Goal: Task Accomplishment & Management: Use online tool/utility

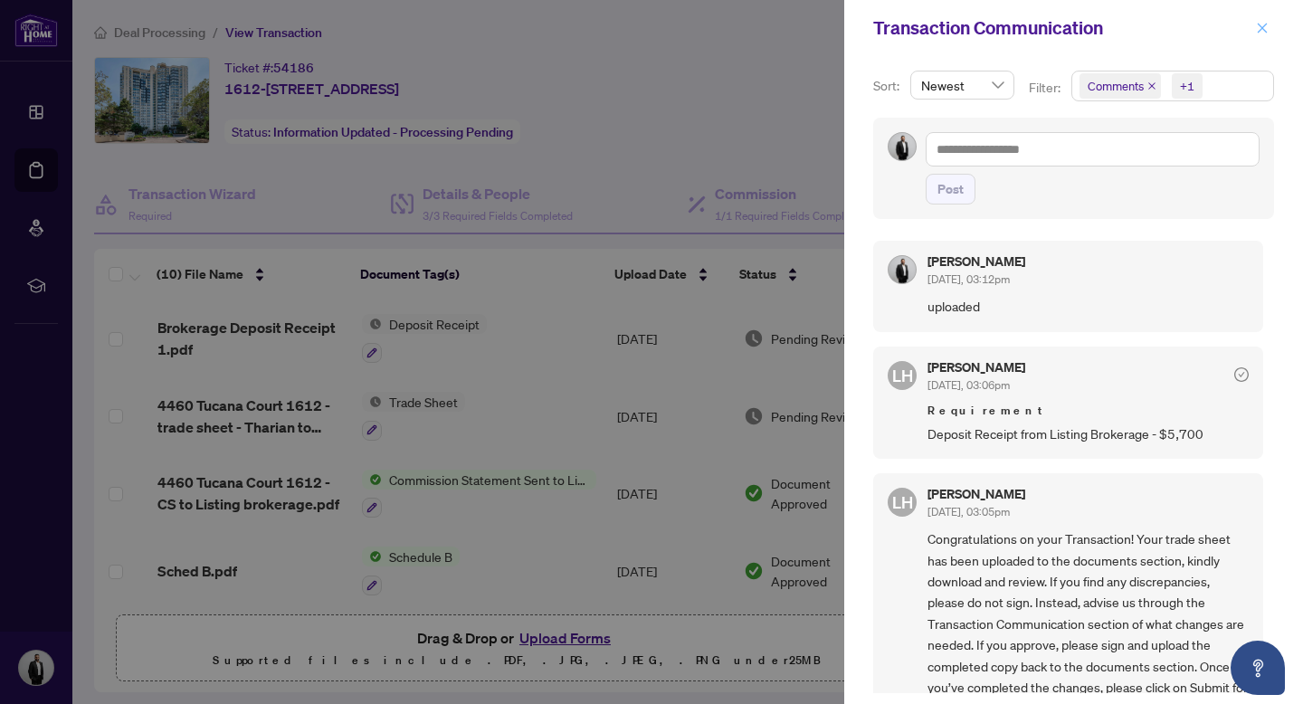
click at [1263, 31] on icon "close" at bounding box center [1262, 28] width 13 height 13
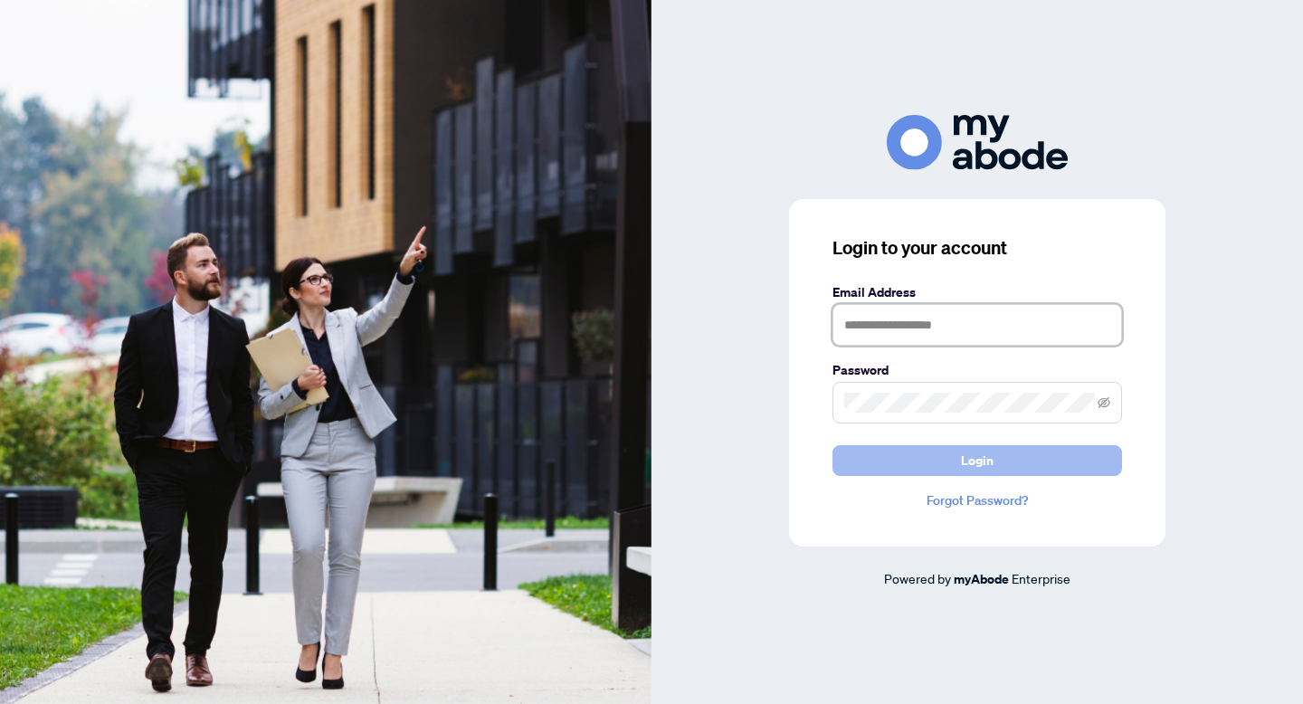
type input "**********"
click at [966, 464] on span "Login" at bounding box center [977, 460] width 33 height 29
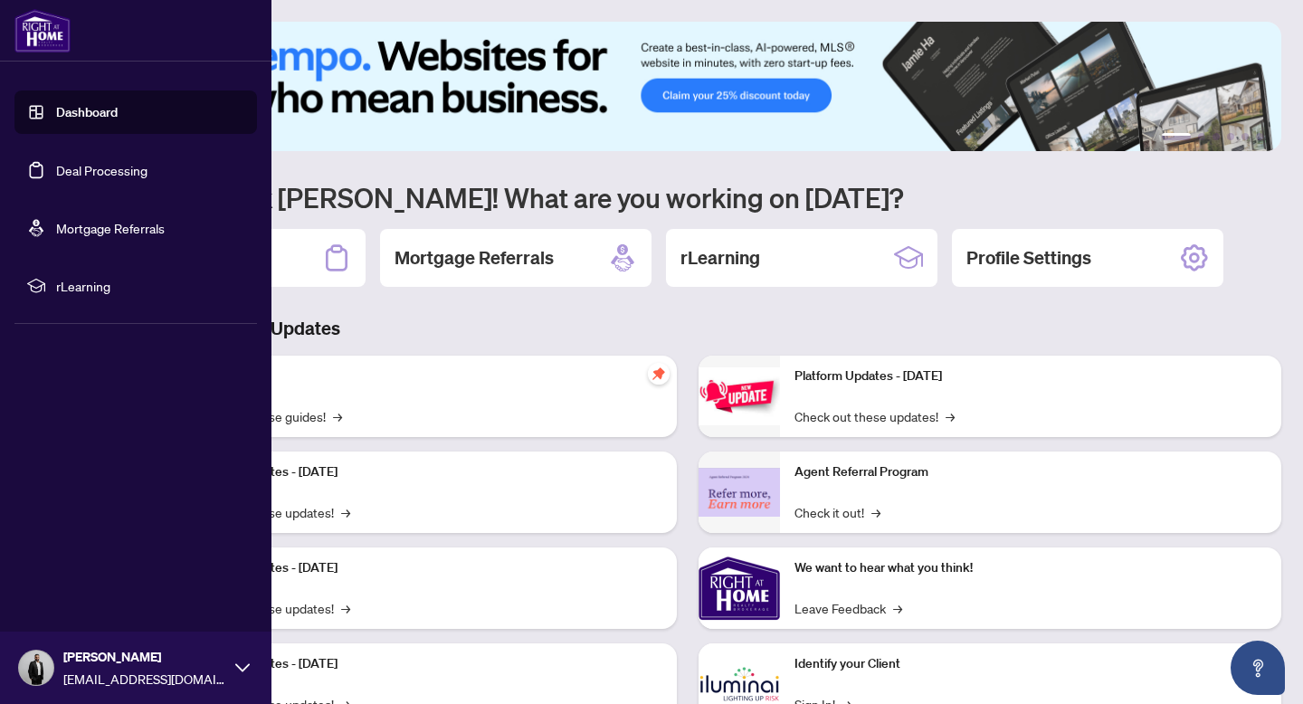
click at [56, 168] on link "Deal Processing" at bounding box center [101, 170] width 91 height 16
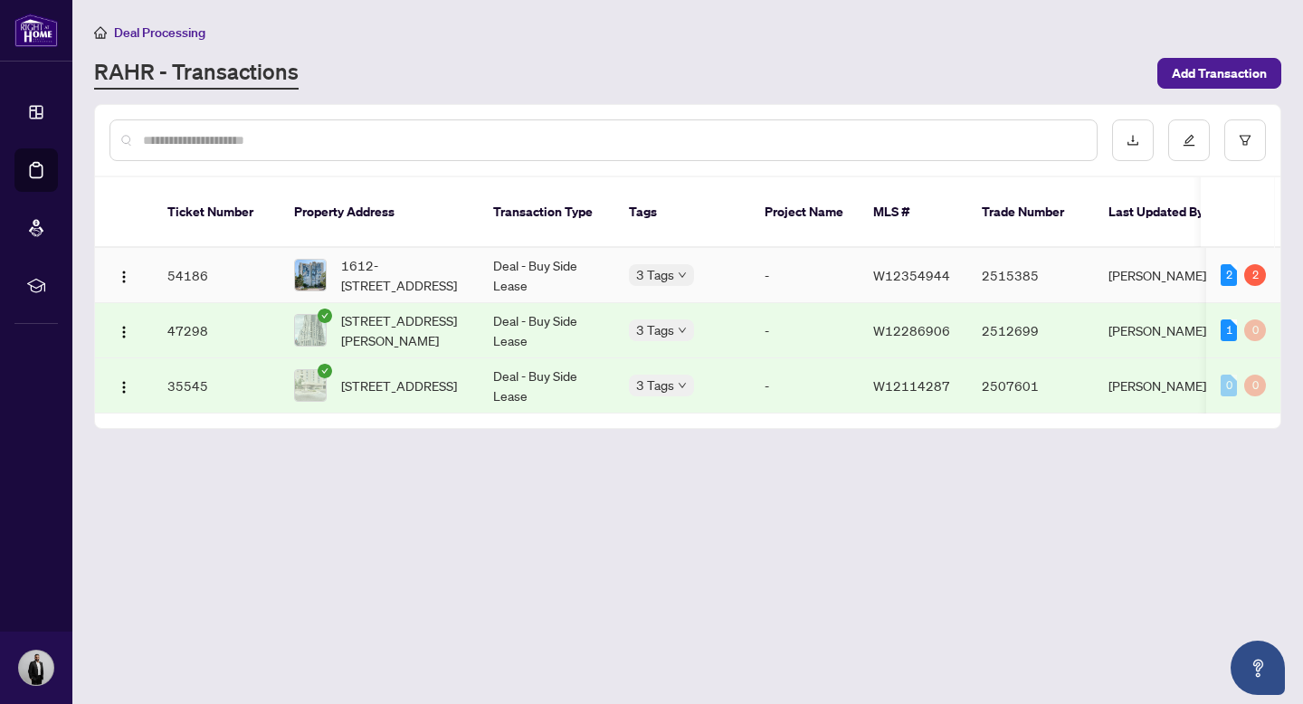
click at [190, 254] on td "54186" at bounding box center [216, 275] width 127 height 55
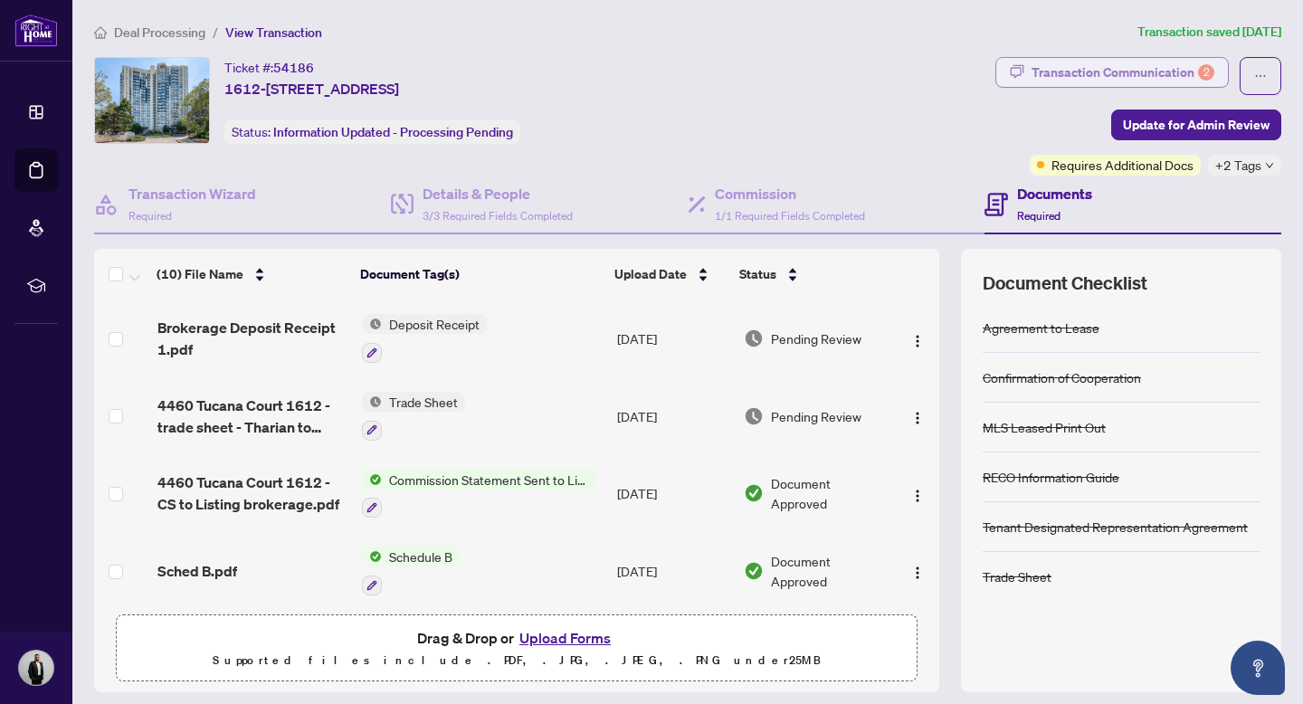
click at [1098, 72] on div "Transaction Communication 2" at bounding box center [1123, 72] width 183 height 29
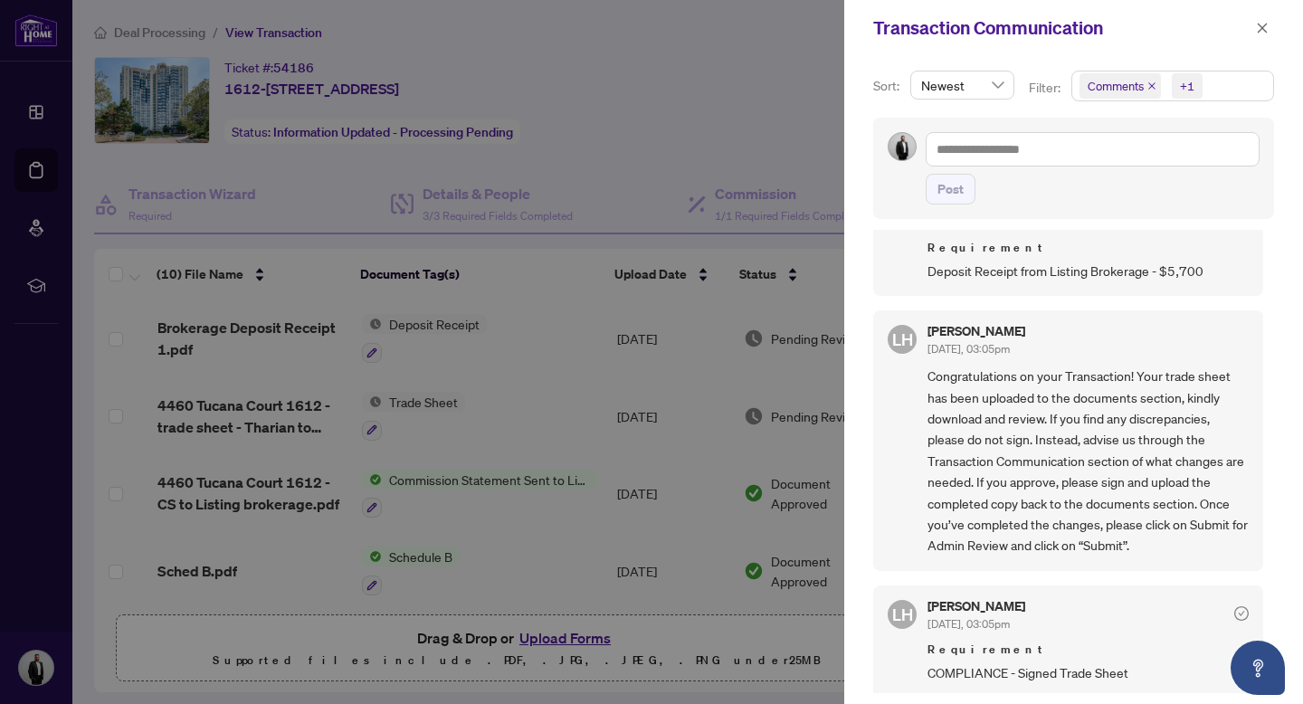
scroll to position [4, 0]
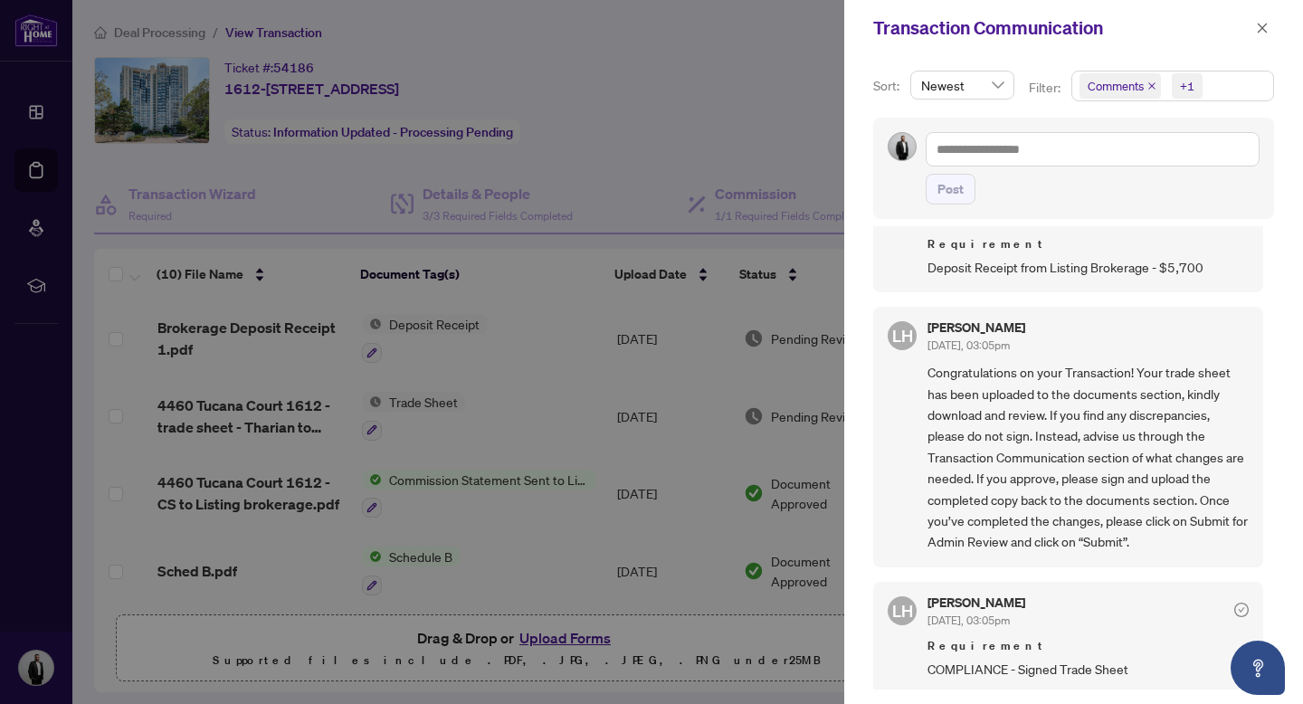
click at [751, 58] on div at bounding box center [651, 352] width 1303 height 704
click at [1264, 36] on span "button" at bounding box center [1262, 28] width 13 height 29
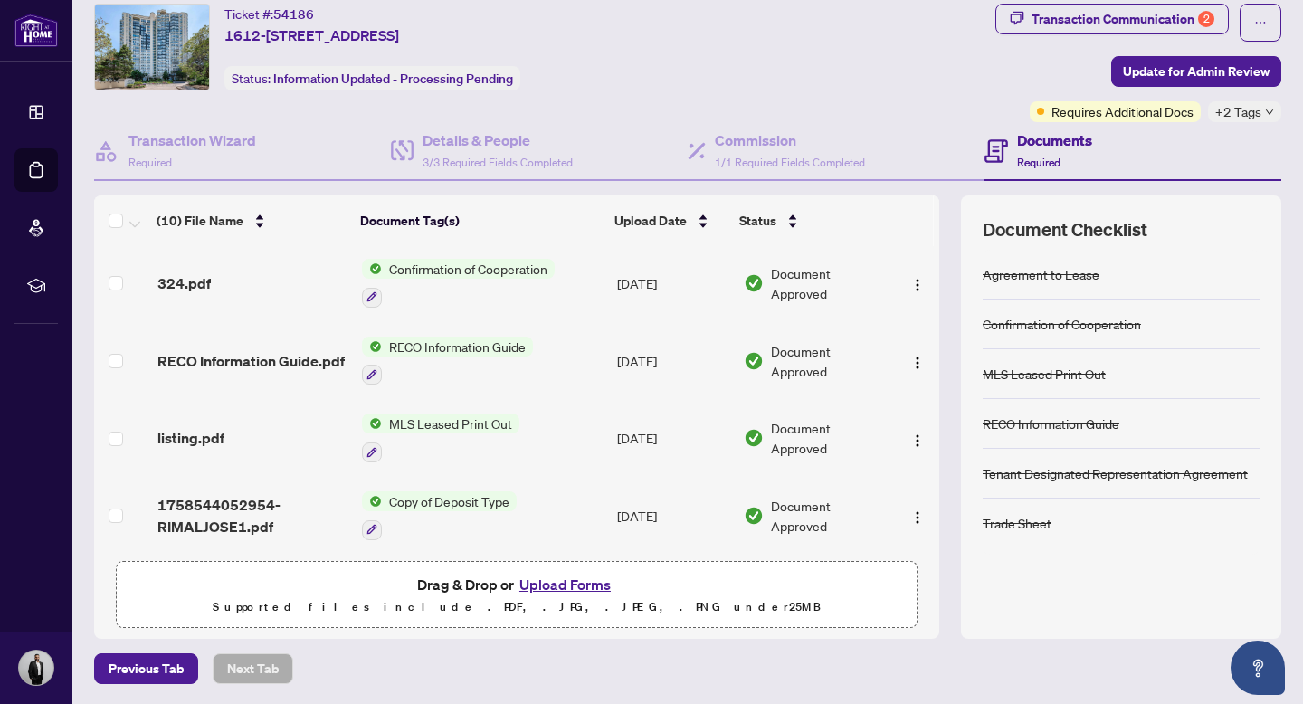
scroll to position [0, 0]
